Goal: Book appointment/travel/reservation

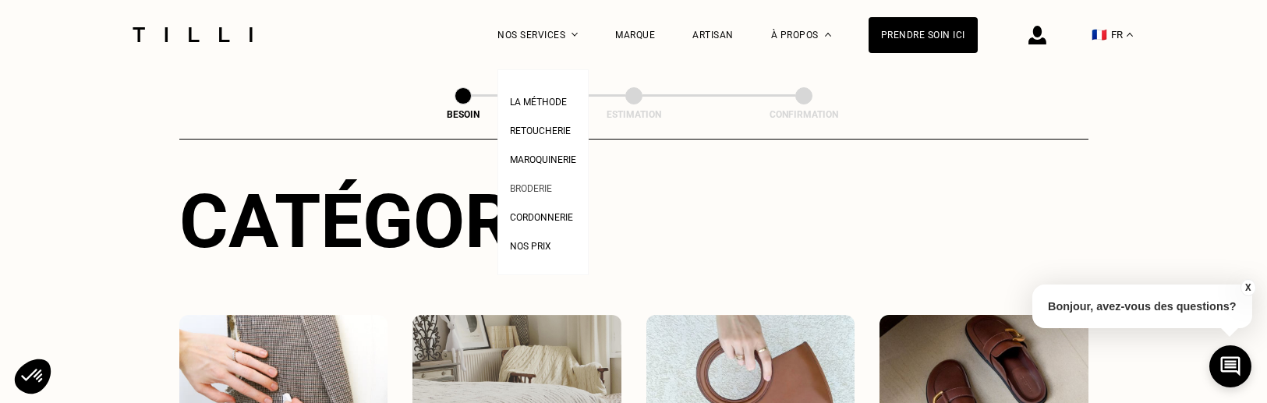
scroll to position [318, 0]
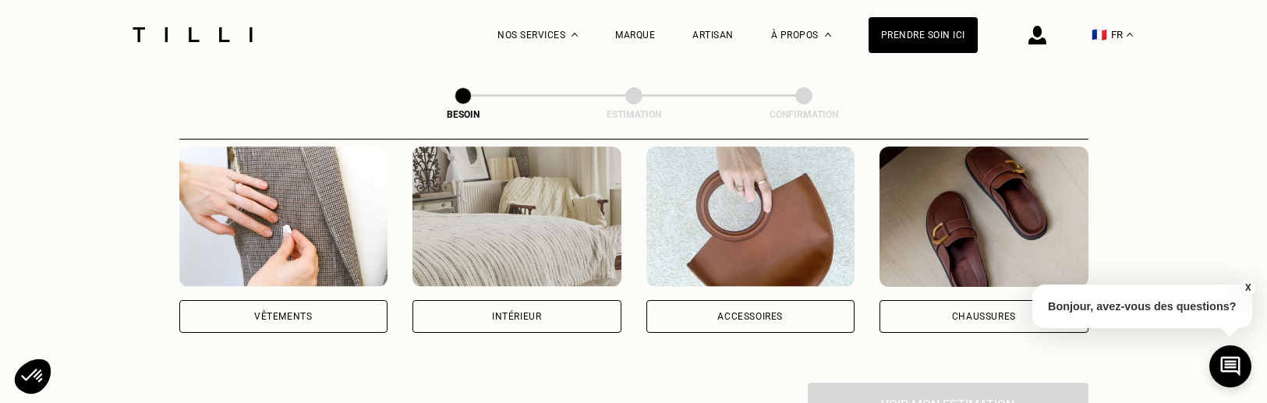
click at [473, 300] on div "Intérieur" at bounding box center [517, 316] width 209 height 33
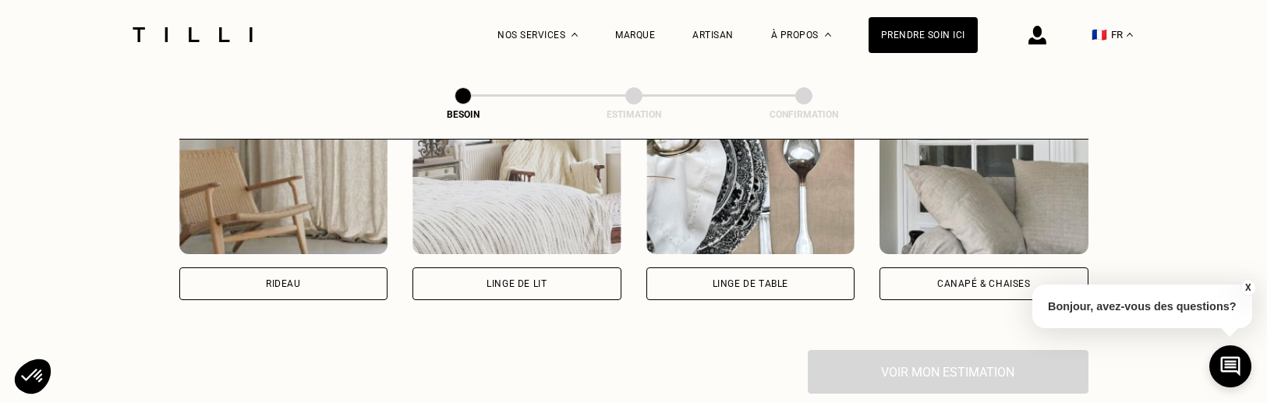
scroll to position [771, 0]
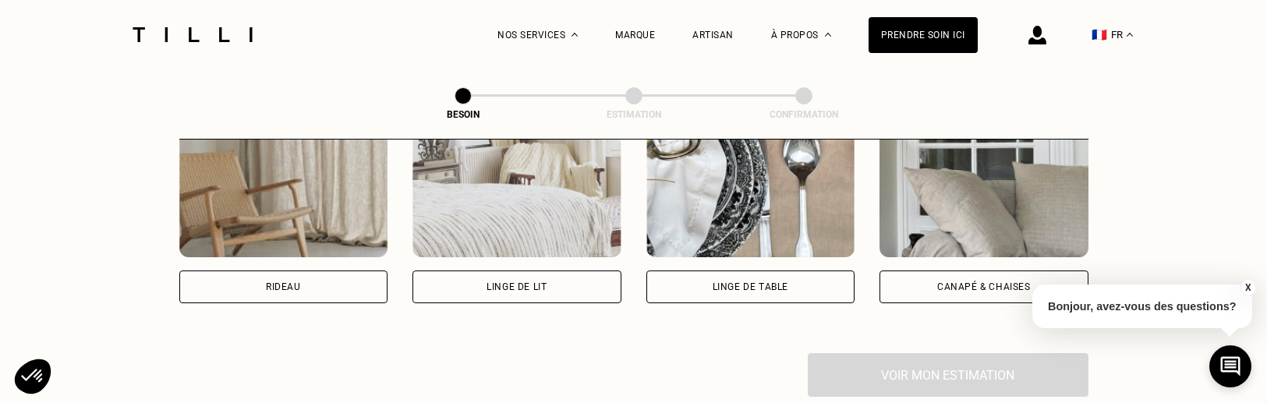
click at [232, 271] on div "Rideau" at bounding box center [283, 287] width 209 height 33
select select "FR"
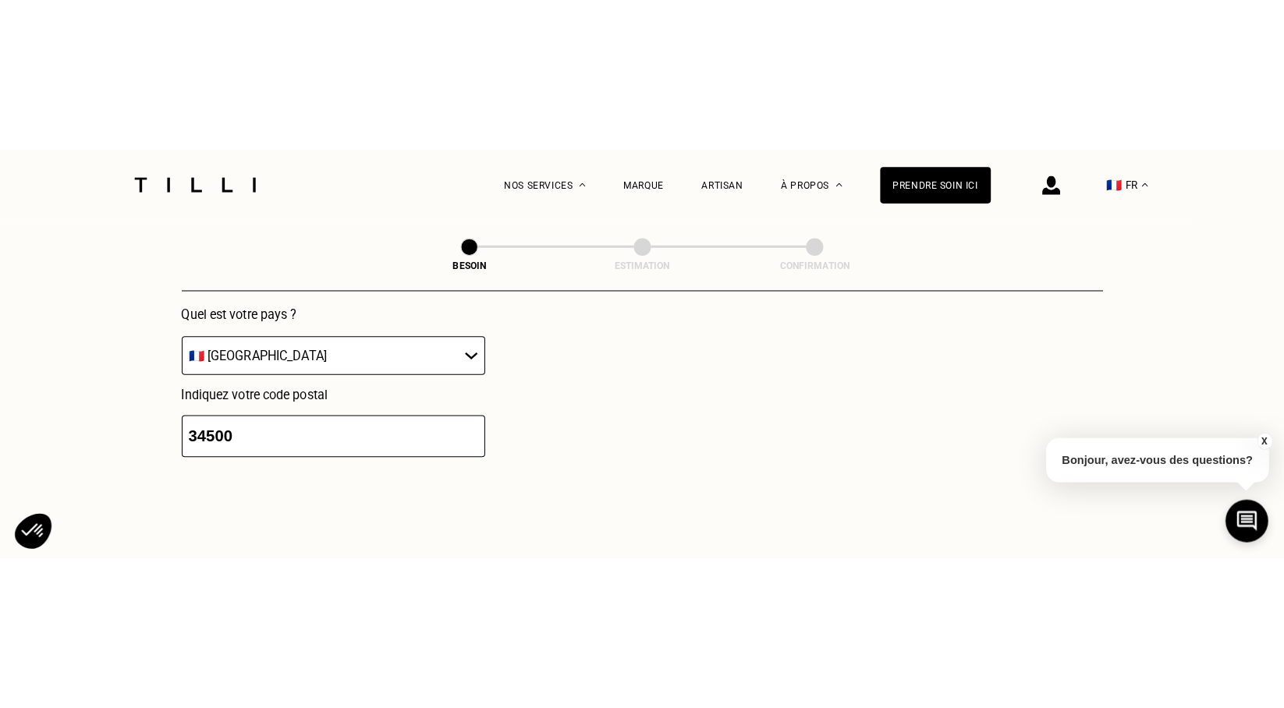
scroll to position [1281, 0]
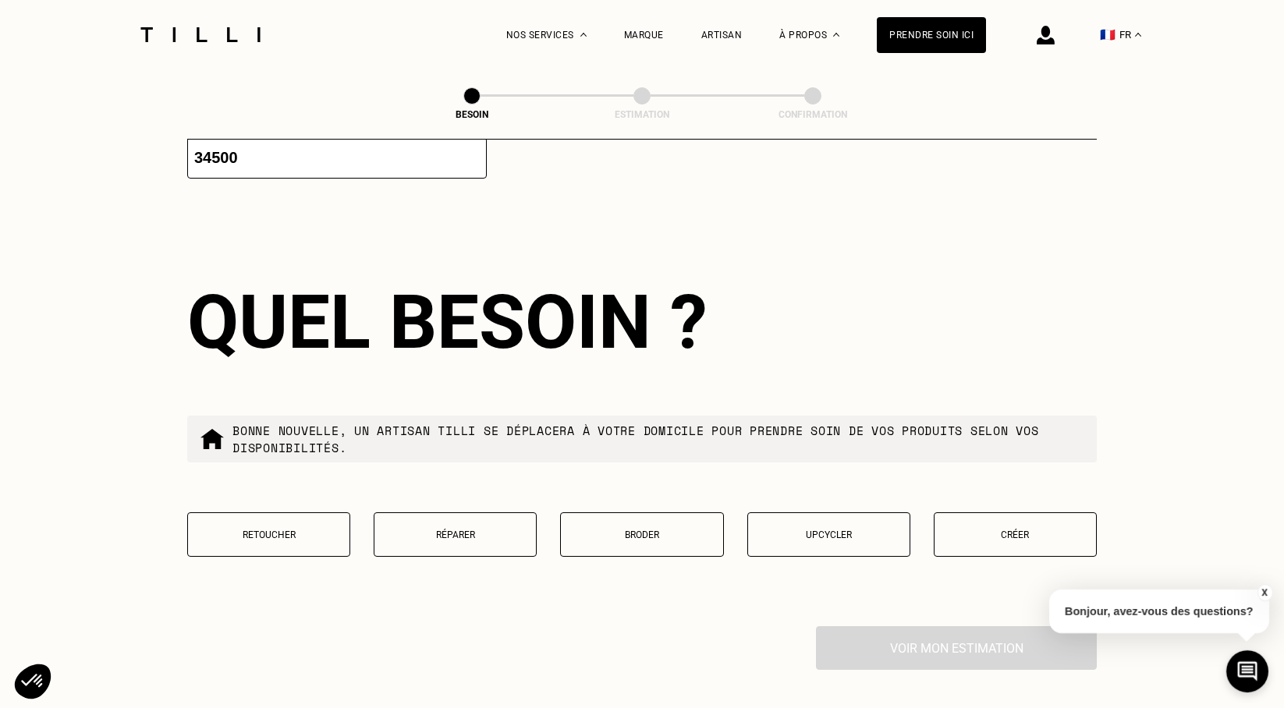
click at [1012, 402] on button "Créer" at bounding box center [1014, 534] width 163 height 44
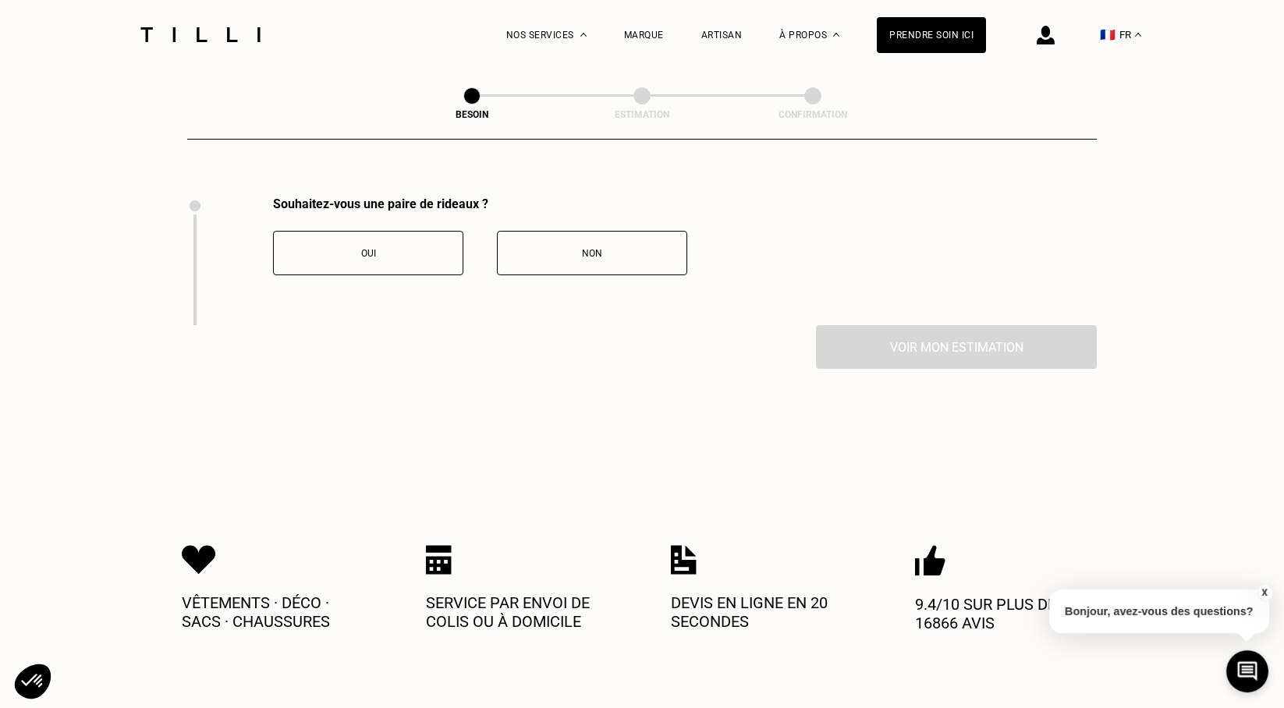
scroll to position [1716, 0]
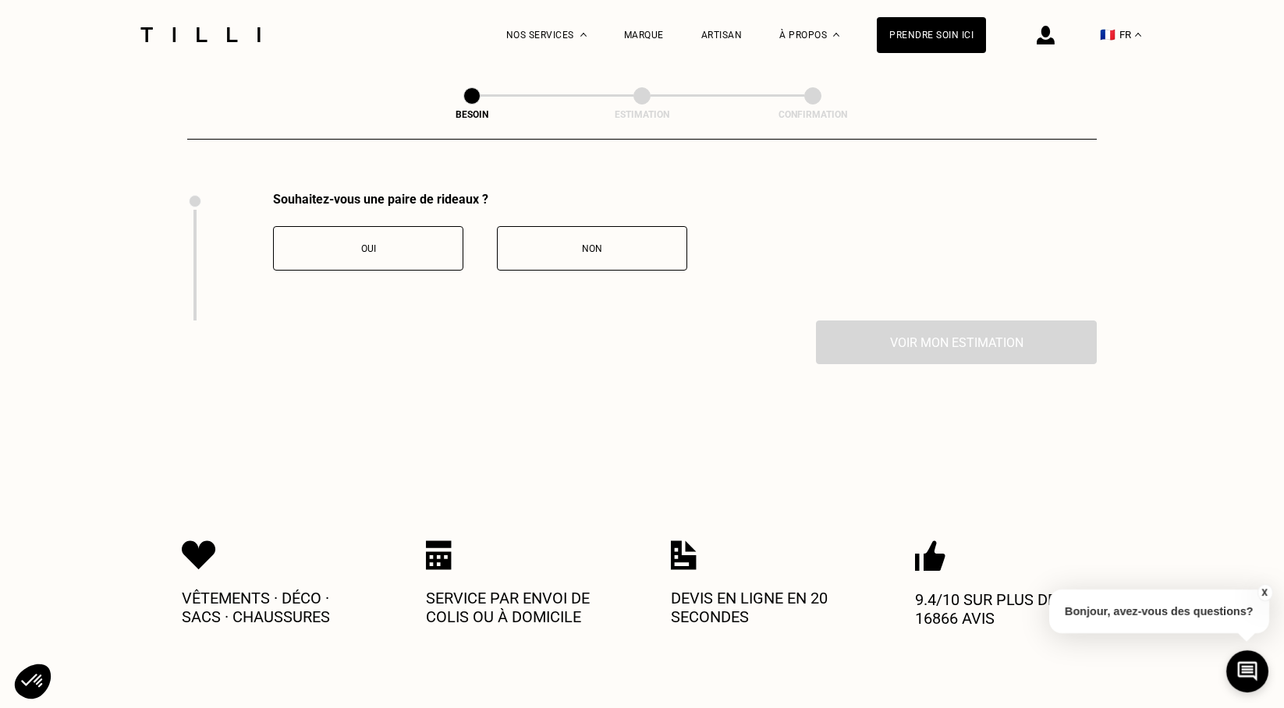
click at [395, 246] on button "Oui" at bounding box center [368, 248] width 190 height 44
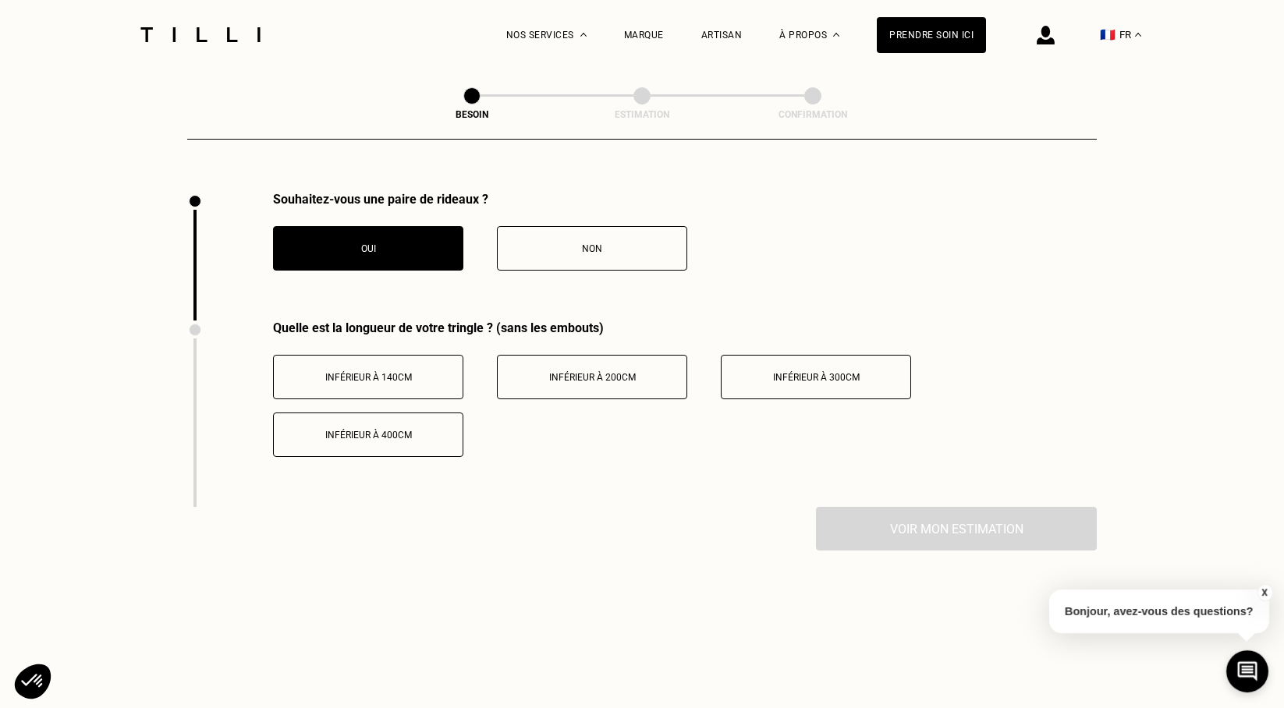
click at [441, 402] on div "Quelle est la longueur de votre tringle ? (sans les embouts) Inférieur à 140cm …" at bounding box center [641, 413] width 909 height 186
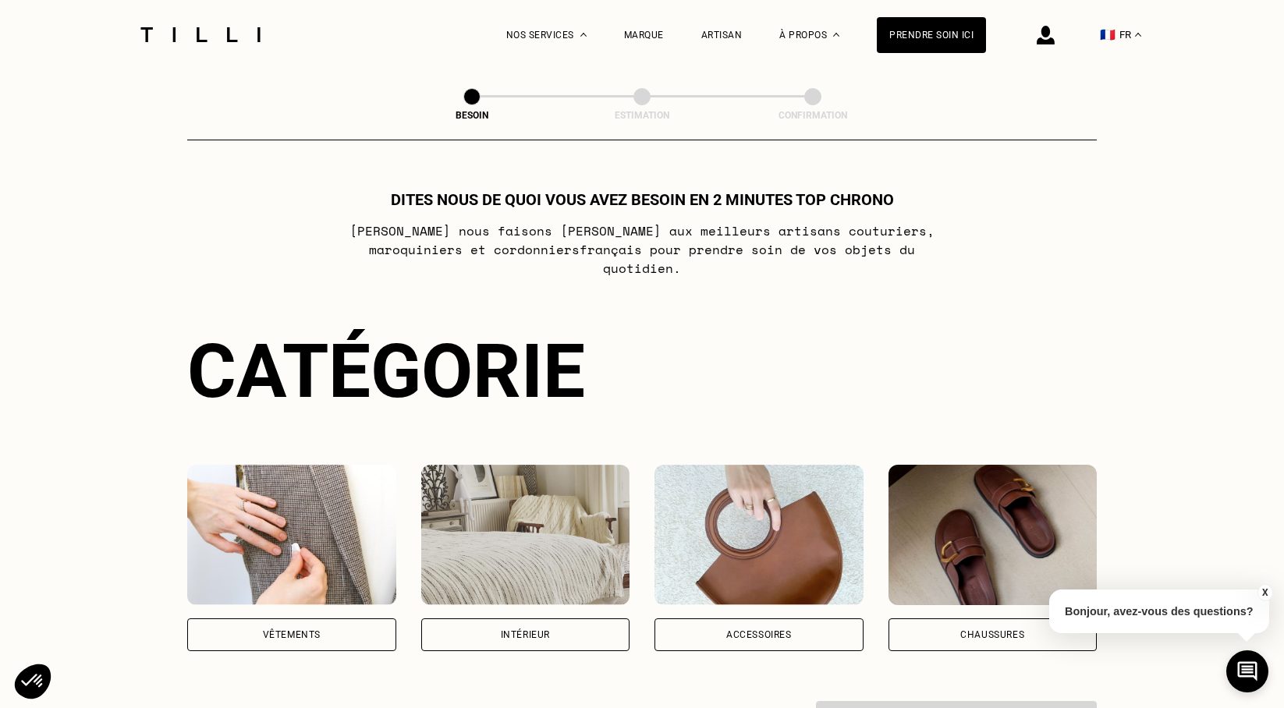
click at [546, 630] on div "Intérieur" at bounding box center [525, 634] width 49 height 9
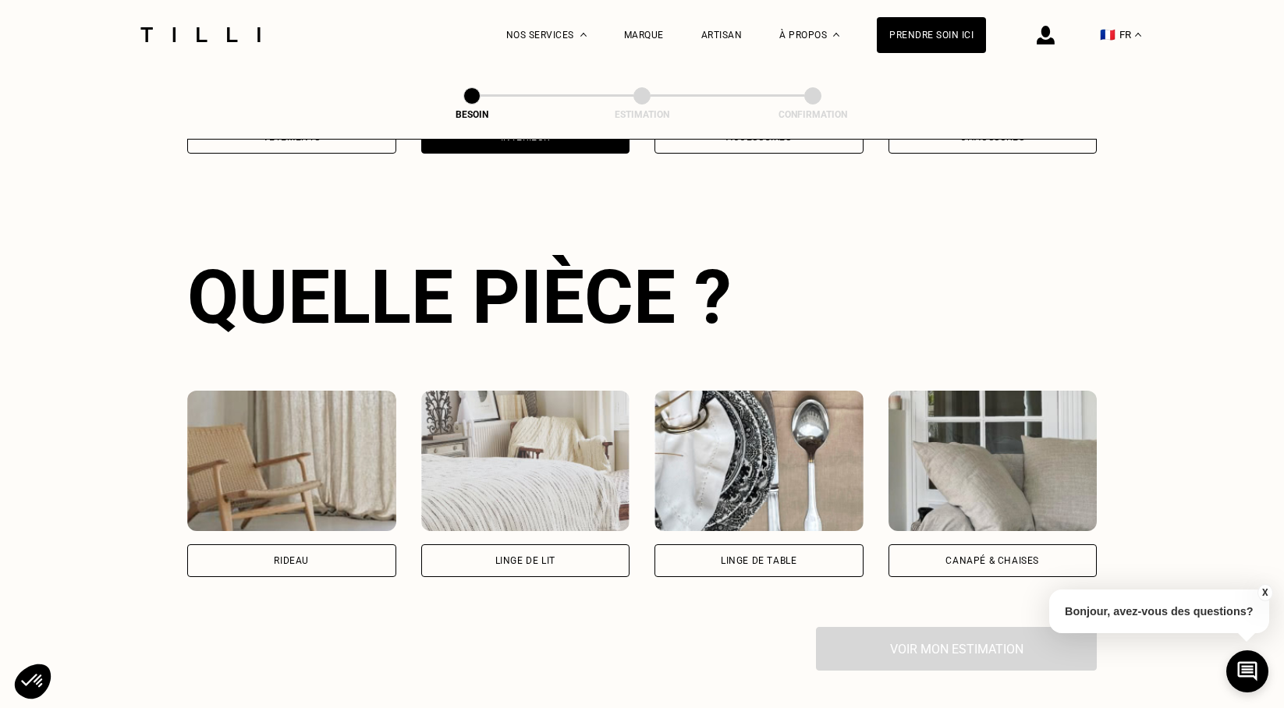
scroll to position [508, 0]
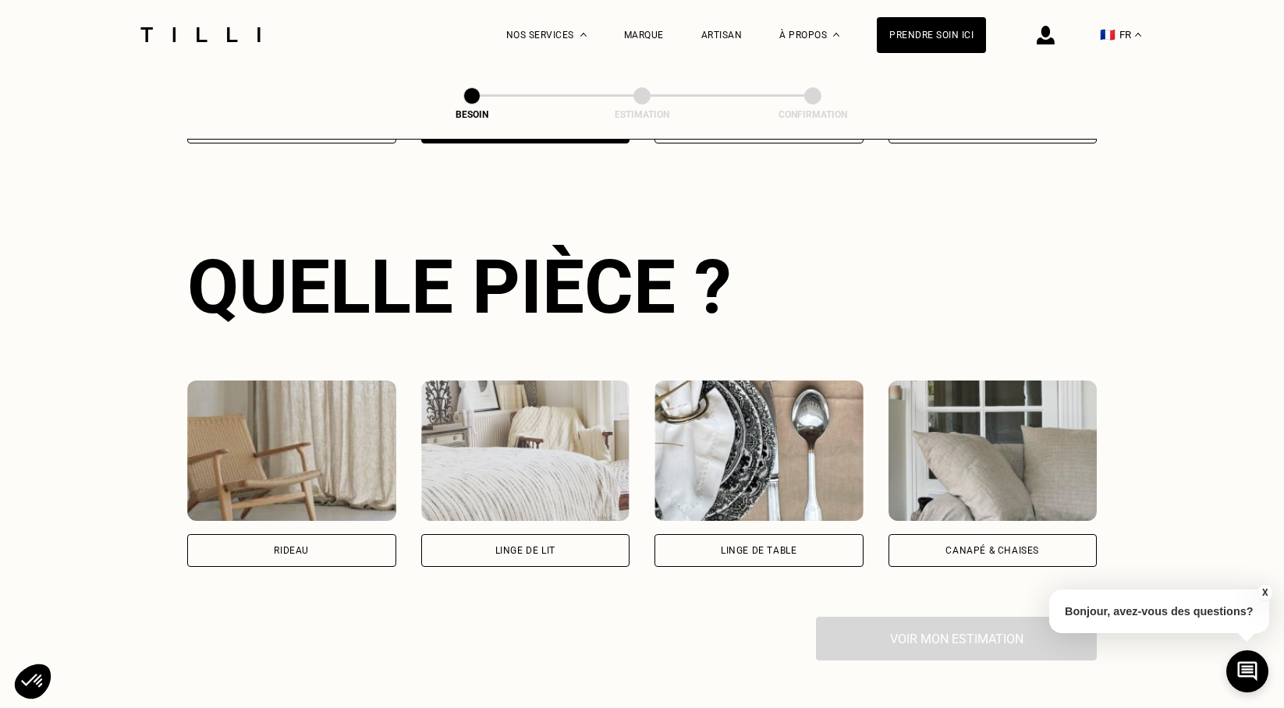
click at [314, 544] on div "Rideau" at bounding box center [291, 550] width 209 height 33
select select "FR"
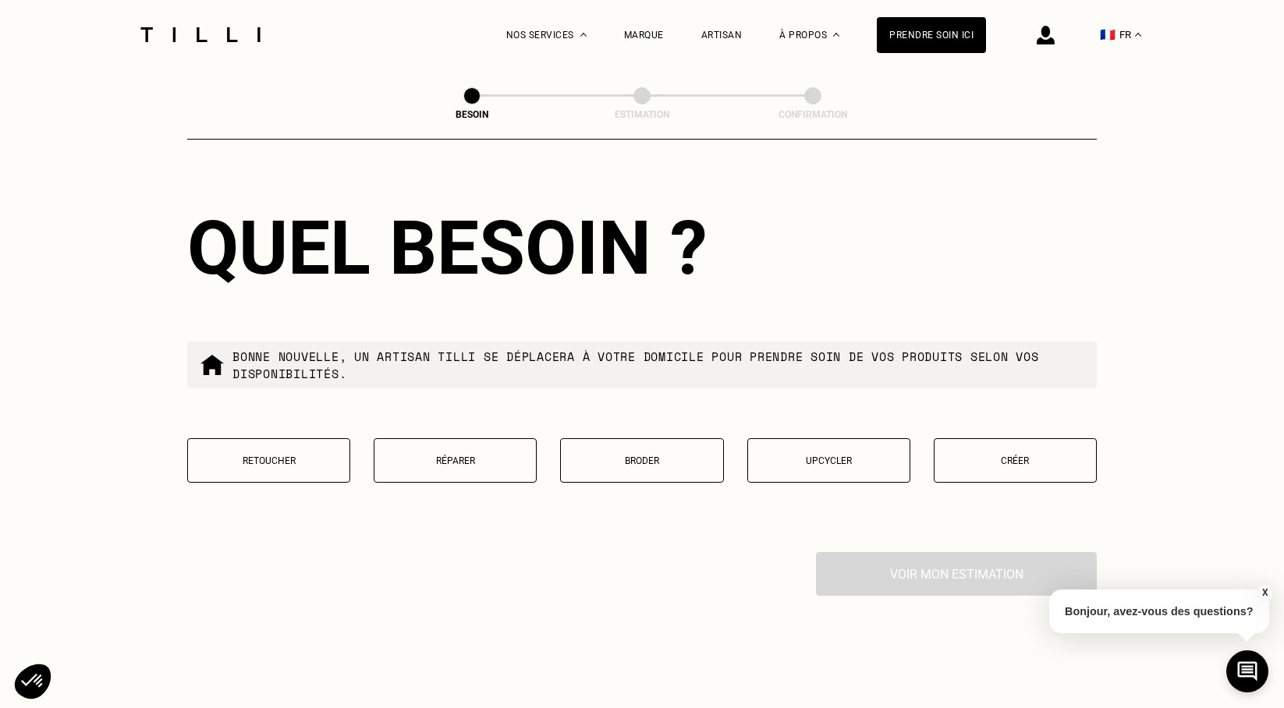
scroll to position [1385, 0]
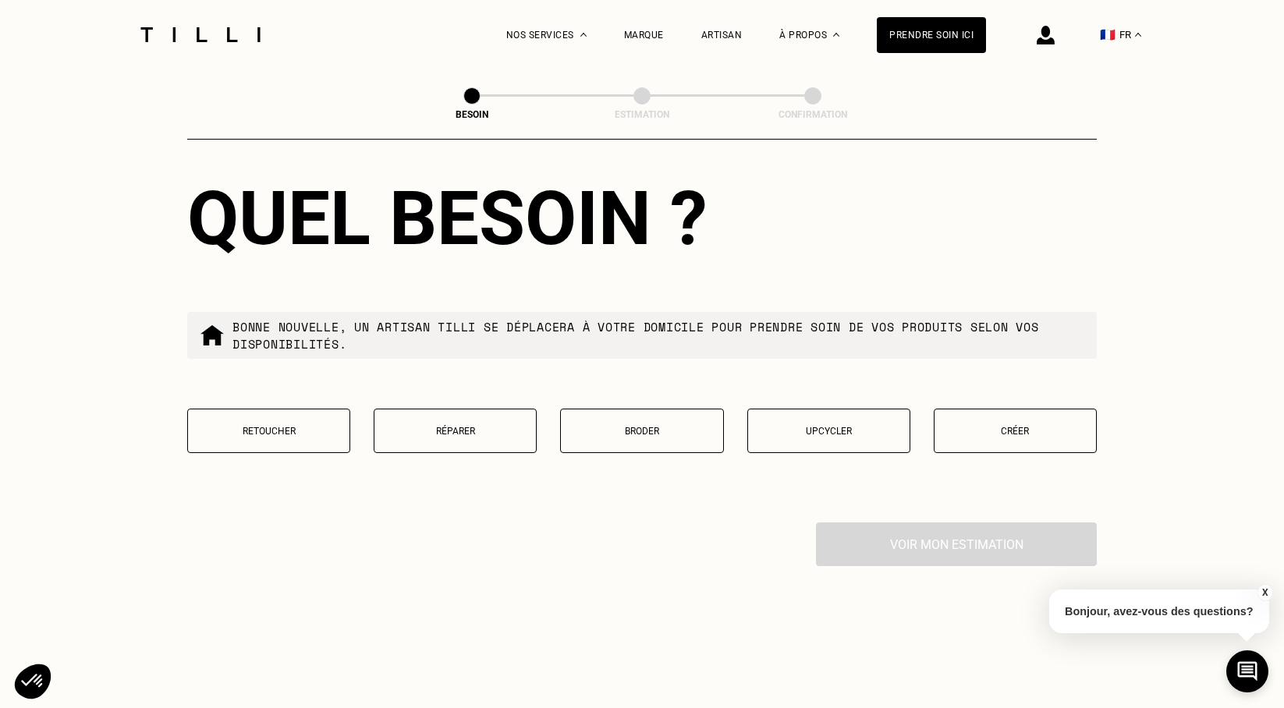
click at [1051, 426] on p "Créer" at bounding box center [1015, 431] width 146 height 11
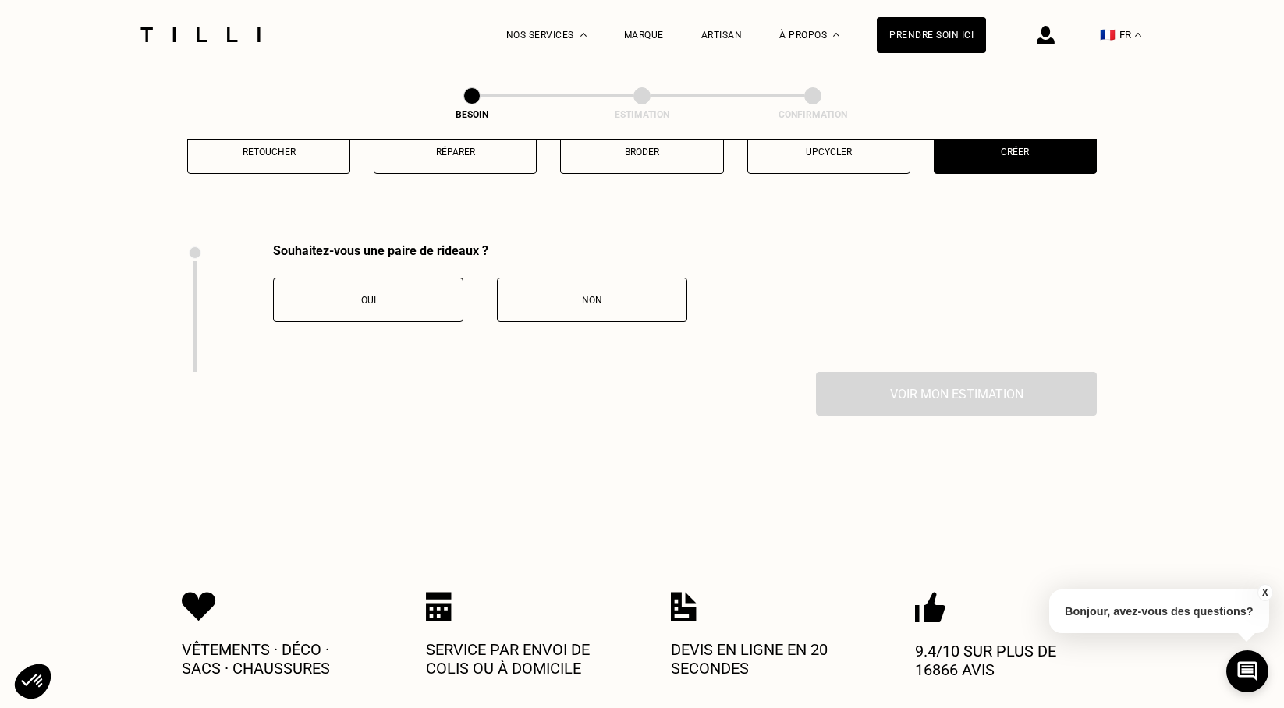
scroll to position [1716, 0]
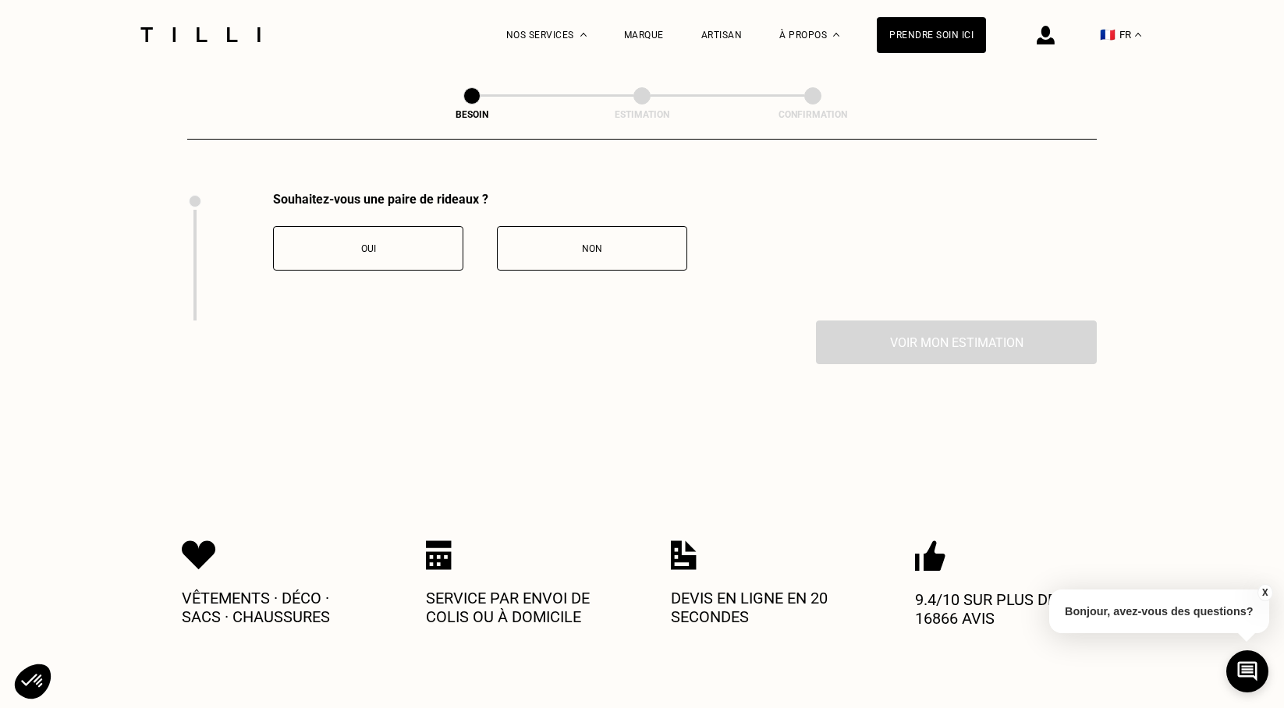
click at [416, 226] on button "Oui" at bounding box center [368, 248] width 190 height 44
